Goal: Navigation & Orientation: Find specific page/section

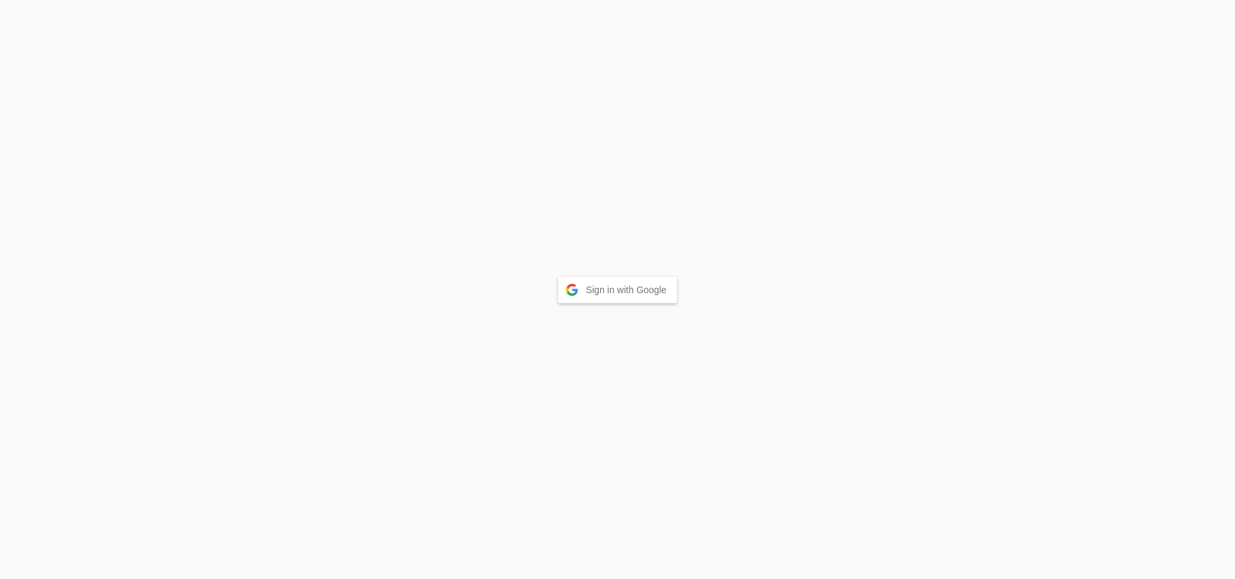
click at [631, 288] on button "Sign in with Google" at bounding box center [618, 290] width 120 height 27
